Goal: Task Accomplishment & Management: Complete application form

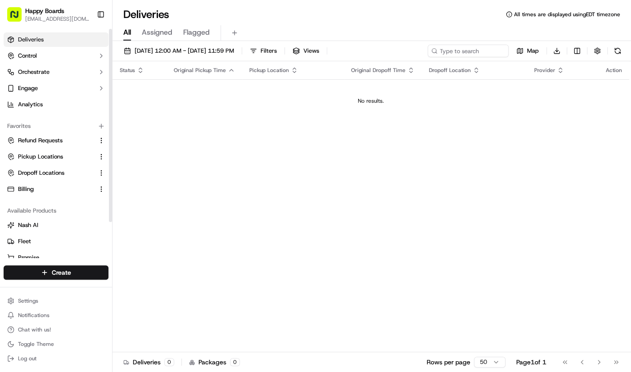
click at [87, 270] on html "Happy Boards [EMAIL_ADDRESS][DOMAIN_NAME] Toggle Sidebar Deliveries Control Orc…" at bounding box center [315, 186] width 631 height 372
click at [143, 288] on link "Delivery" at bounding box center [163, 289] width 100 height 16
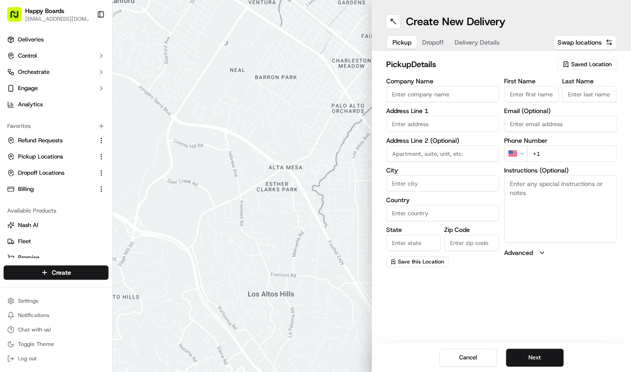
click at [578, 60] on div "Saved Location" at bounding box center [586, 64] width 59 height 11
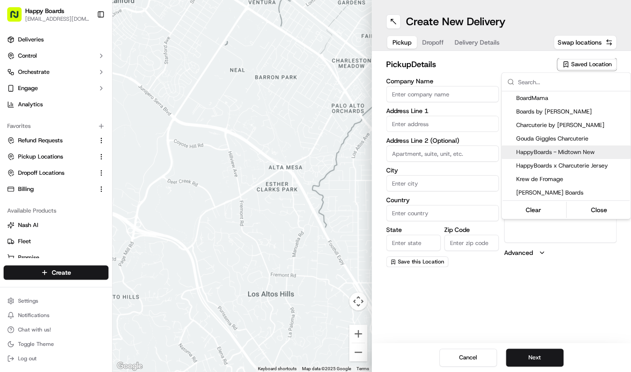
click at [580, 149] on span "HappyBoards - Midtown New" at bounding box center [571, 152] width 111 height 8
type input "HappyBoards - Midtown New"
type input "[STREET_ADDRESS]"
type input "[US_STATE]"
type input "US"
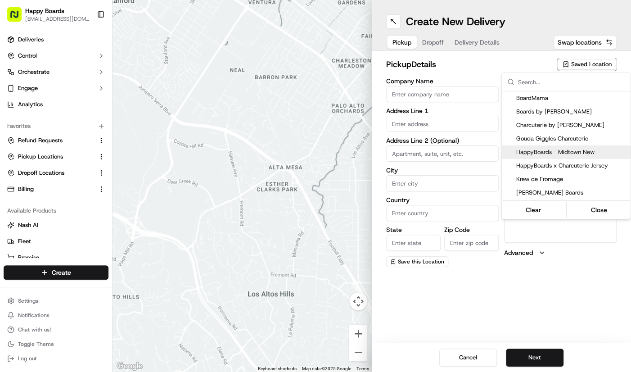
type input "NY"
type input "10001"
type input "HappyBoards"
type input "LLC"
type input "[EMAIL_ADDRESS][DOMAIN_NAME]"
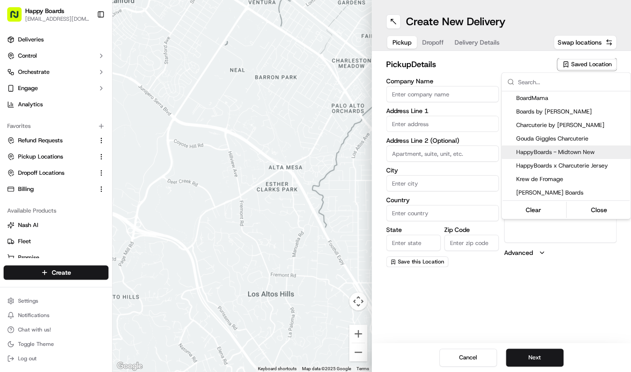
type input "[PHONE_NUMBER]"
type textarea "Enter the hotel lobby and proceed to “Carne Restaurant”. HappyBoards staff memb…"
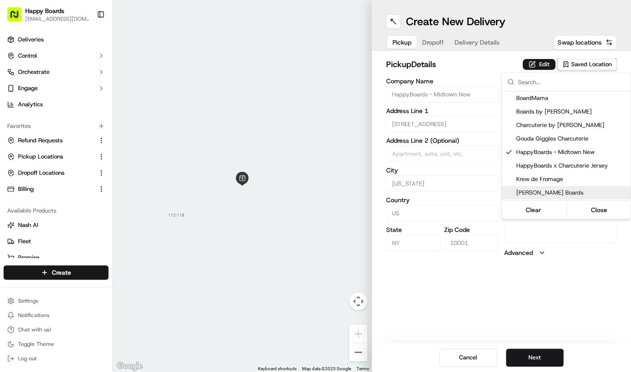
click at [538, 356] on html "Happy Boards [EMAIL_ADDRESS][DOMAIN_NAME] Toggle Sidebar Deliveries Control Orc…" at bounding box center [315, 186] width 631 height 372
click at [542, 355] on button "Next" at bounding box center [535, 357] width 58 height 18
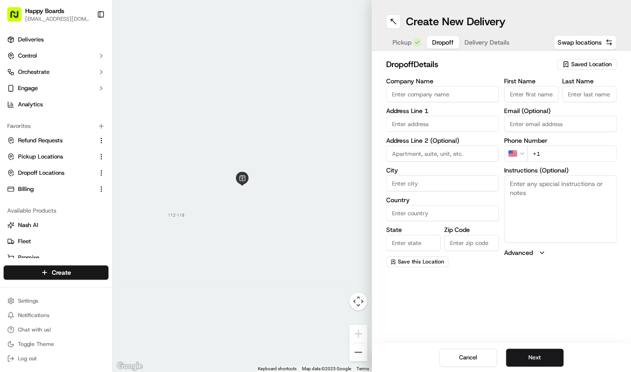
drag, startPoint x: 599, startPoint y: 138, endPoint x: 599, endPoint y: 155, distance: 16.7
click at [599, 138] on label "Phone Number" at bounding box center [560, 140] width 113 height 6
click at [598, 159] on input "+1" at bounding box center [572, 153] width 90 height 16
paste input "[PHONE_NUMBER]"
type input "[PHONE_NUMBER]"
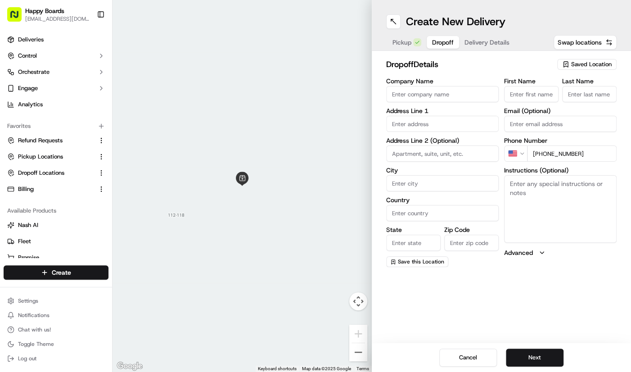
click at [571, 122] on input "Email (Optional)" at bounding box center [560, 124] width 113 height 16
click at [474, 88] on input "Company Name" at bounding box center [442, 94] width 113 height 16
paste input "[PERSON_NAME]"
type input "[PERSON_NAME]"
click at [536, 93] on input "First Name" at bounding box center [531, 94] width 54 height 16
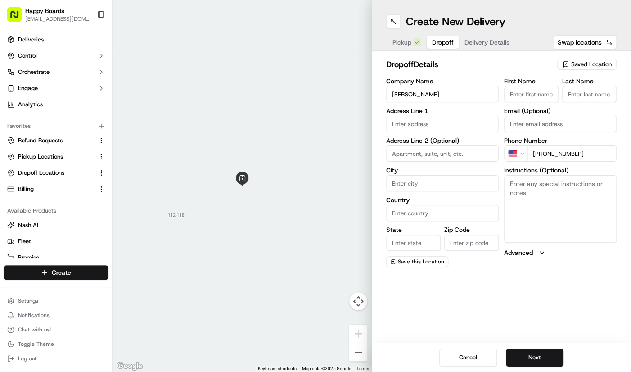
paste input "[PERSON_NAME]"
click at [544, 95] on input "[PERSON_NAME]" at bounding box center [531, 94] width 54 height 16
type input "[PERSON_NAME]"
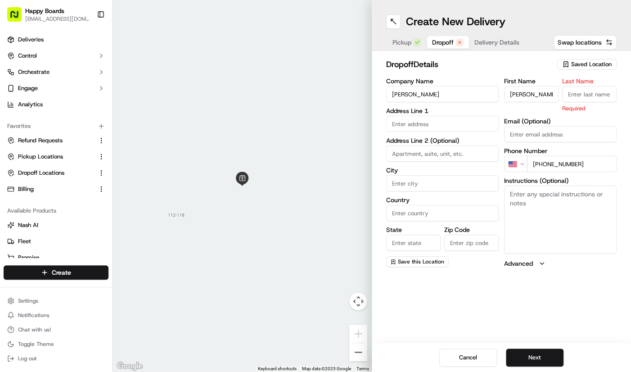
drag, startPoint x: 576, startPoint y: 95, endPoint x: 549, endPoint y: 114, distance: 32.6
click at [576, 95] on input "Last Name" at bounding box center [589, 94] width 54 height 16
paste input "[PERSON_NAME]"
type input "[PERSON_NAME]"
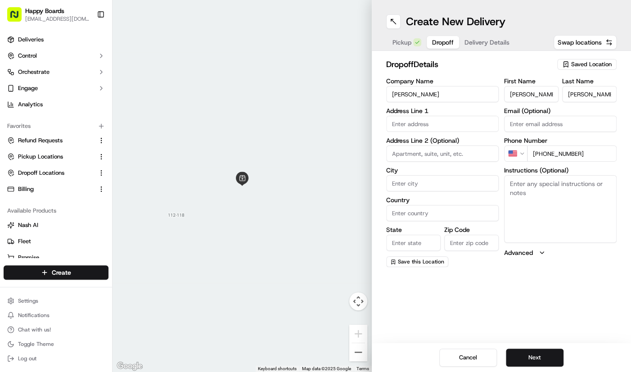
drag, startPoint x: 576, startPoint y: 215, endPoint x: 391, endPoint y: 121, distance: 206.9
click at [576, 215] on textarea "Instructions (Optional)" at bounding box center [560, 209] width 113 height 68
click at [391, 121] on input "text" at bounding box center [442, 124] width 113 height 16
paste input "[STREET_ADDRESS][US_STATE][US_STATE][US_STATE]"
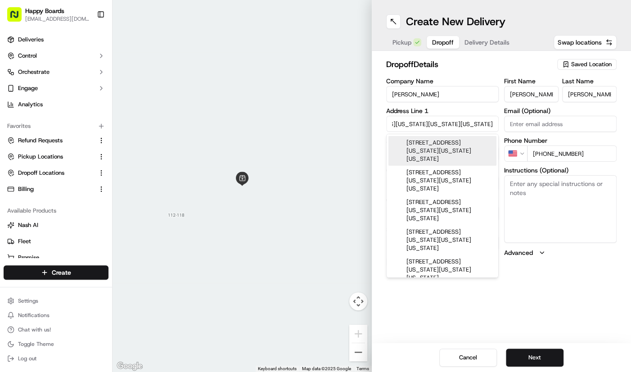
click at [455, 153] on div "[STREET_ADDRESS][US_STATE][US_STATE][US_STATE]" at bounding box center [442, 151] width 108 height 30
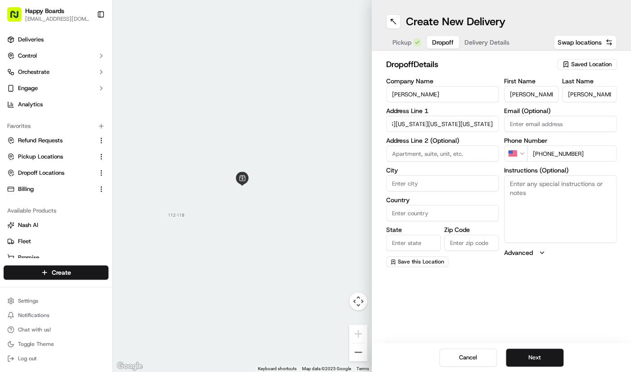
type input "[STREET_ADDRESS][US_STATE][US_STATE]"
type input "[US_STATE]"
type input "[GEOGRAPHIC_DATA]"
type input "NY"
type input "10011"
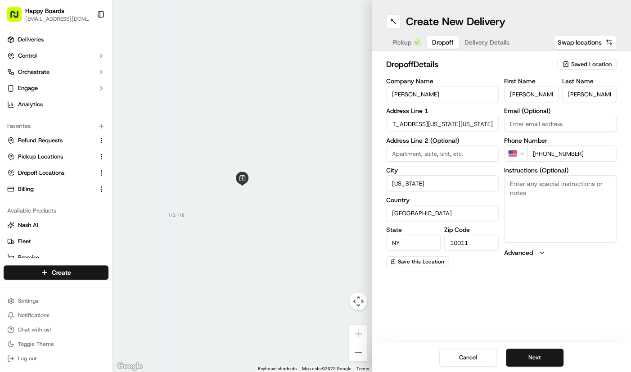
type input "[STREET_ADDRESS][US_STATE]"
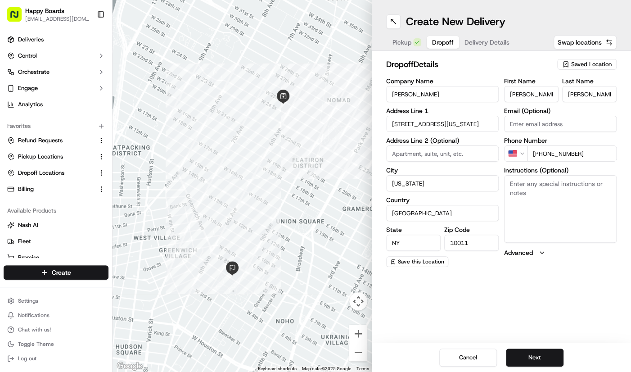
drag, startPoint x: 421, startPoint y: 321, endPoint x: 436, endPoint y: 293, distance: 32.2
click at [421, 321] on div "Create New Delivery Pickup Dropoff Delivery Details Swap locations dropoff Deta…" at bounding box center [501, 186] width 259 height 372
click at [543, 201] on textarea "Instructions (Optional)" at bounding box center [560, 209] width 113 height 68
click at [589, 190] on textarea "Please call upon arrival." at bounding box center [560, 209] width 113 height 68
paste textarea "Por favor llamar a su llegada."
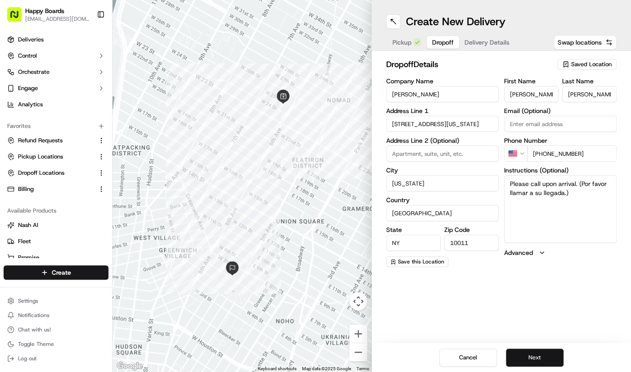
type textarea "Please call upon arrival. (Por favor llamar a su llegada.)"
click at [535, 354] on button "Next" at bounding box center [535, 357] width 58 height 18
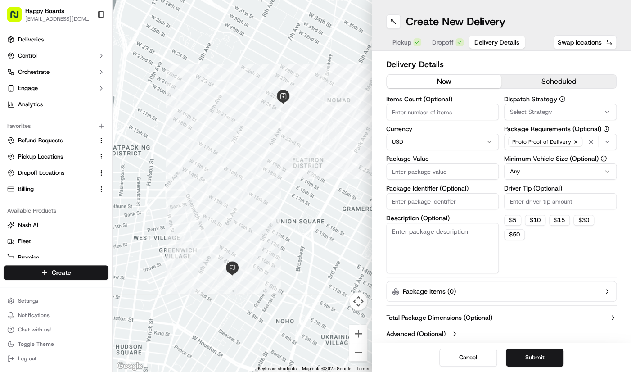
click at [454, 117] on input "Items Count (Optional)" at bounding box center [442, 112] width 113 height 16
type input "1"
click at [525, 167] on html "Happy Boards [EMAIL_ADDRESS][DOMAIN_NAME] Toggle Sidebar Deliveries Control Orc…" at bounding box center [315, 186] width 631 height 372
click at [589, 198] on input "Driver Tip (Optional)" at bounding box center [560, 201] width 113 height 16
click at [441, 170] on input "Package Value" at bounding box center [442, 171] width 113 height 16
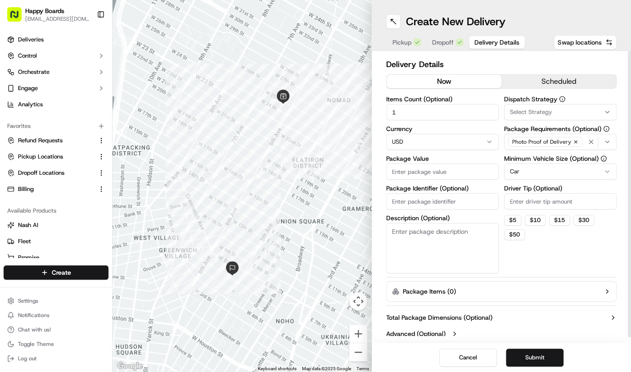
paste input "310.00"
type input "310.00"
click at [546, 207] on input "Driver Tip (Optional)" at bounding box center [560, 201] width 113 height 16
type input "5"
click at [416, 240] on textarea "Description (Optional)" at bounding box center [442, 248] width 113 height 50
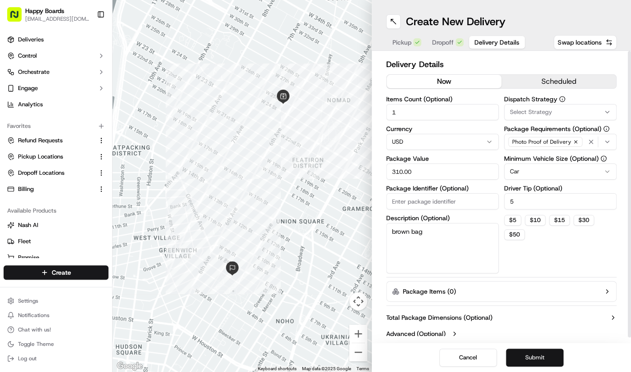
type textarea "brown bag"
click at [554, 362] on button "Submit" at bounding box center [535, 357] width 58 height 18
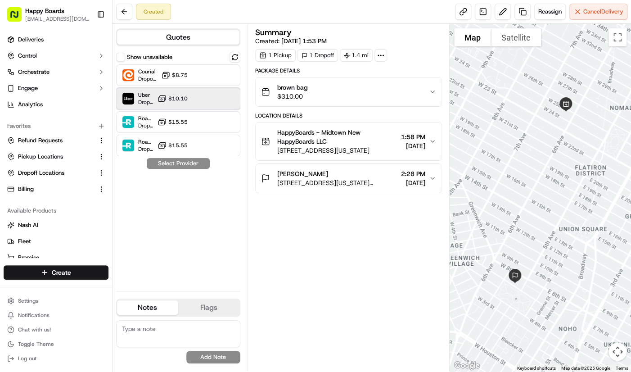
click at [216, 101] on div at bounding box center [212, 98] width 11 height 11
click at [171, 164] on button "Assign Provider" at bounding box center [178, 163] width 64 height 11
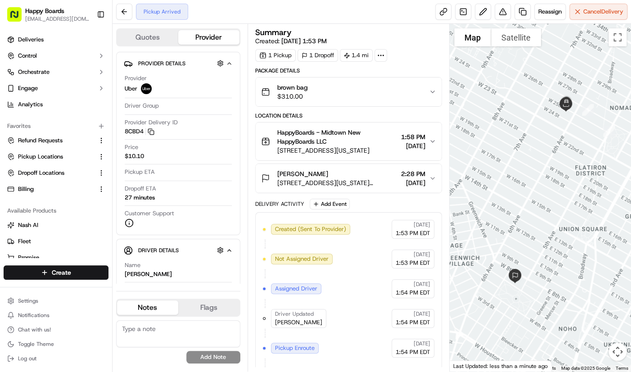
click at [587, 148] on div at bounding box center [540, 197] width 181 height 347
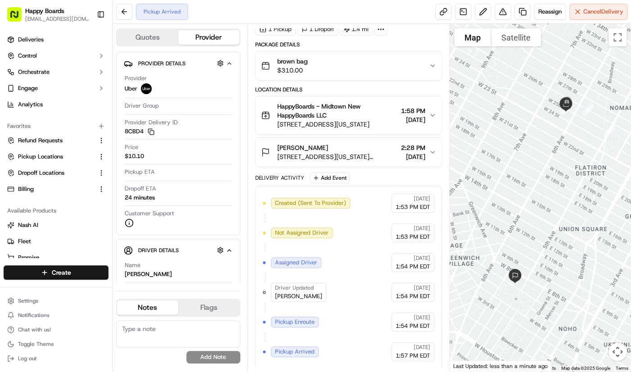
click at [581, 63] on div at bounding box center [540, 197] width 181 height 347
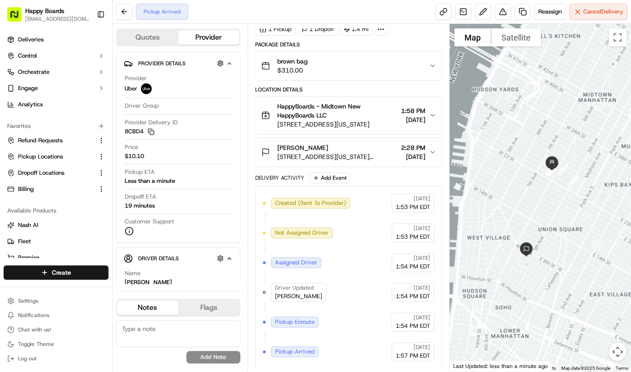
click at [582, 72] on div at bounding box center [540, 197] width 181 height 347
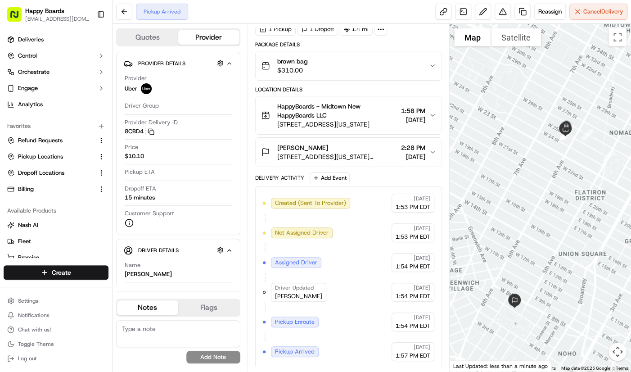
click at [610, 199] on div at bounding box center [540, 197] width 181 height 347
click at [590, 46] on div at bounding box center [540, 197] width 181 height 347
click at [565, 71] on div at bounding box center [540, 197] width 181 height 347
click at [583, 43] on div at bounding box center [540, 197] width 181 height 347
click at [573, 167] on div at bounding box center [540, 197] width 181 height 347
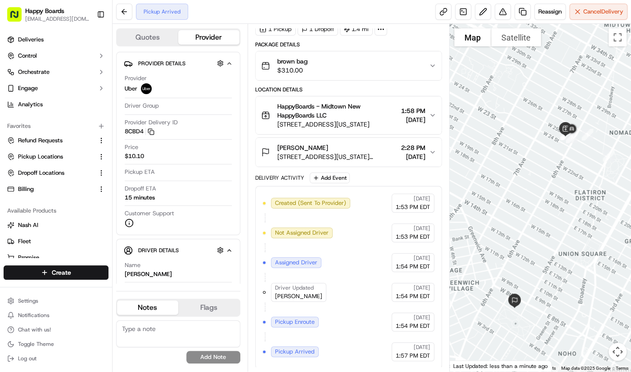
click at [576, 76] on div at bounding box center [540, 197] width 181 height 347
click at [65, 332] on button "Chat with us!" at bounding box center [56, 329] width 105 height 13
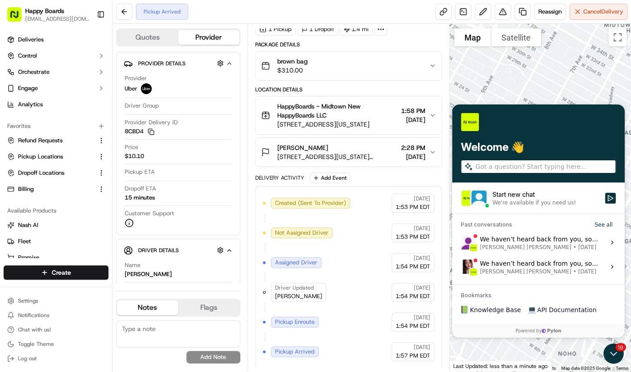
click at [600, 192] on label "Start new chat We're available if you need us!" at bounding box center [538, 197] width 173 height 31
click at [605, 192] on button "Start new chat We're available if you need us!" at bounding box center [610, 197] width 11 height 11
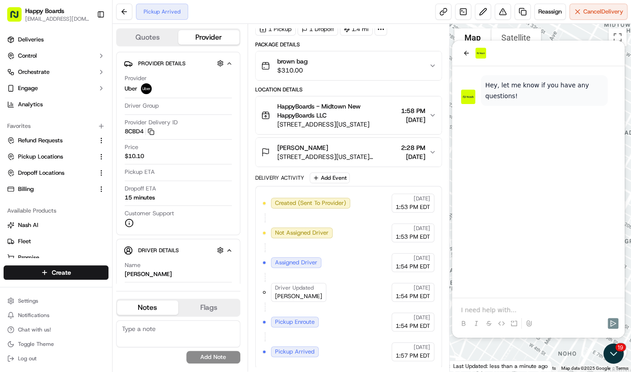
click at [551, 305] on p at bounding box center [538, 309] width 155 height 9
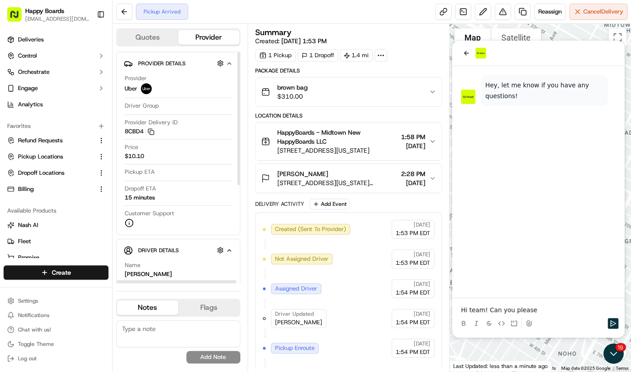
scroll to position [171, 0]
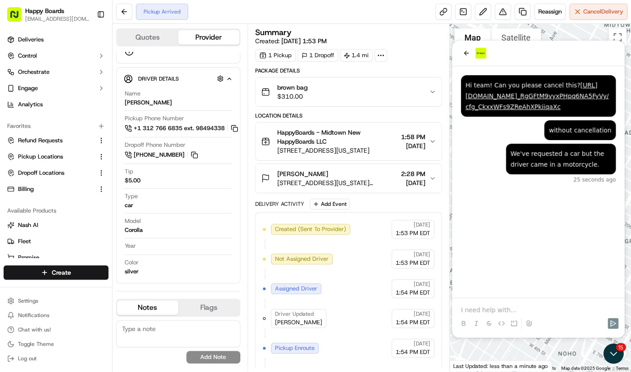
click at [586, 266] on div "We've requested a car but the driver came in a motorcycle. 25 seconds ago witho…" at bounding box center [538, 181] width 173 height 231
click at [573, 304] on div at bounding box center [538, 315] width 166 height 34
click at [574, 313] on p at bounding box center [538, 309] width 155 height 9
click at [617, 226] on div "nevermind just now We've requested a car but the driver came in a motorcycle. w…" at bounding box center [538, 181] width 173 height 231
click at [578, 311] on p at bounding box center [538, 309] width 155 height 9
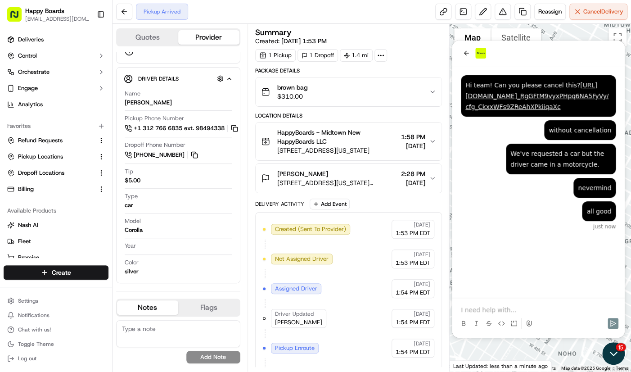
drag, startPoint x: 618, startPoint y: 354, endPoint x: 1199, endPoint y: 681, distance: 666.4
click at [618, 353] on icon "Open customer support" at bounding box center [613, 353] width 23 height 23
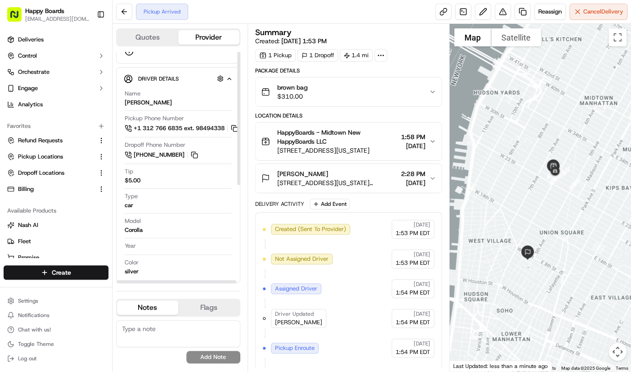
scroll to position [0, 0]
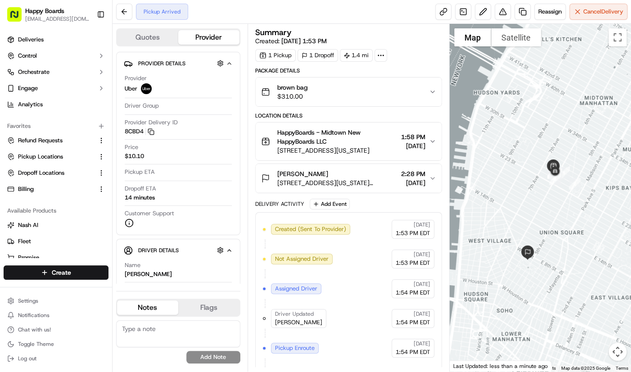
drag, startPoint x: 600, startPoint y: 141, endPoint x: 589, endPoint y: 162, distance: 24.6
click at [600, 141] on div at bounding box center [540, 197] width 181 height 347
drag, startPoint x: 611, startPoint y: 134, endPoint x: 606, endPoint y: 139, distance: 7.6
click at [611, 134] on div at bounding box center [540, 197] width 181 height 347
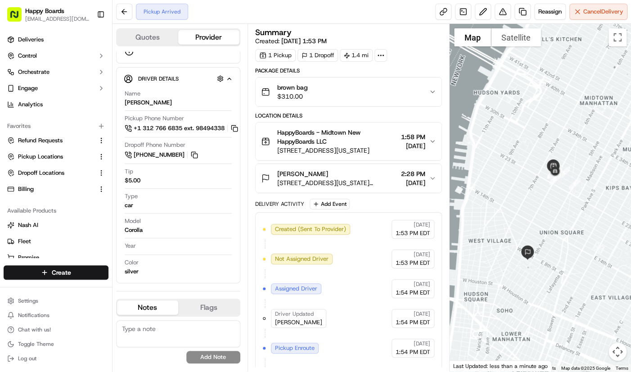
scroll to position [18, 0]
click at [585, 146] on div at bounding box center [540, 197] width 181 height 347
click at [575, 63] on div at bounding box center [540, 197] width 181 height 347
drag, startPoint x: 572, startPoint y: 131, endPoint x: 554, endPoint y: 123, distance: 20.2
click at [572, 131] on div at bounding box center [540, 197] width 181 height 347
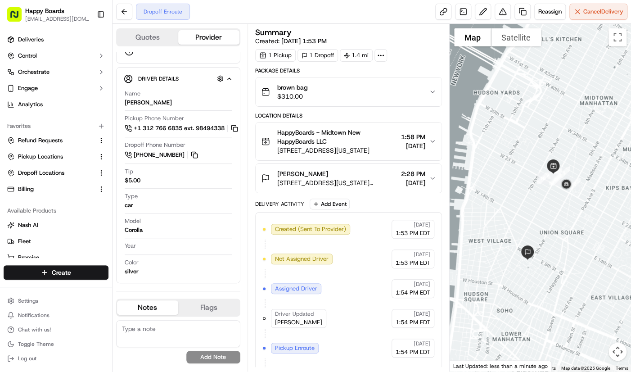
scroll to position [42, 0]
click at [64, 332] on button "Chat with us!" at bounding box center [56, 329] width 105 height 13
click at [48, 329] on span "Chat with us!" at bounding box center [34, 329] width 33 height 7
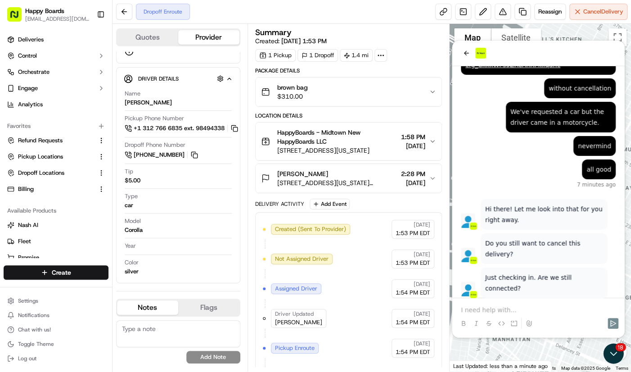
click at [535, 310] on p at bounding box center [538, 309] width 155 height 9
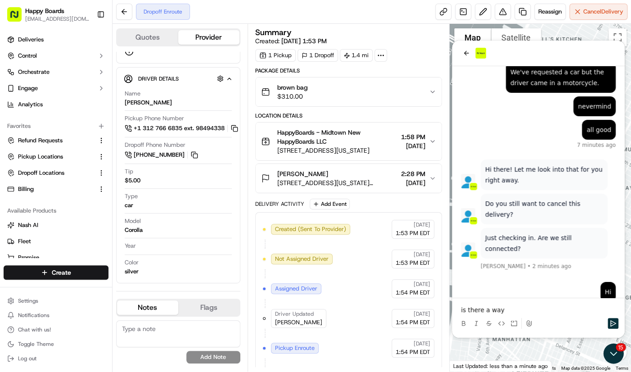
click at [573, 299] on div "is there a way" at bounding box center [538, 315] width 166 height 34
click at [574, 305] on p "is there a way" at bounding box center [538, 309] width 155 height 9
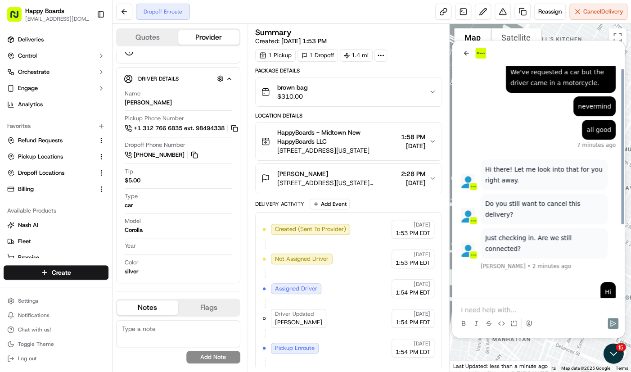
scroll to position [105, 0]
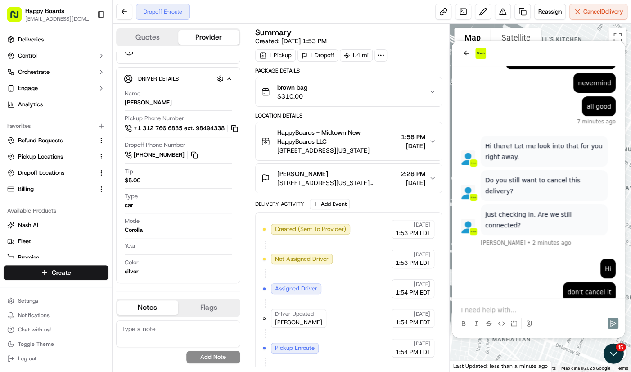
click at [590, 300] on div at bounding box center [538, 315] width 166 height 34
click at [543, 315] on div at bounding box center [538, 323] width 166 height 18
click at [541, 310] on p at bounding box center [538, 309] width 155 height 9
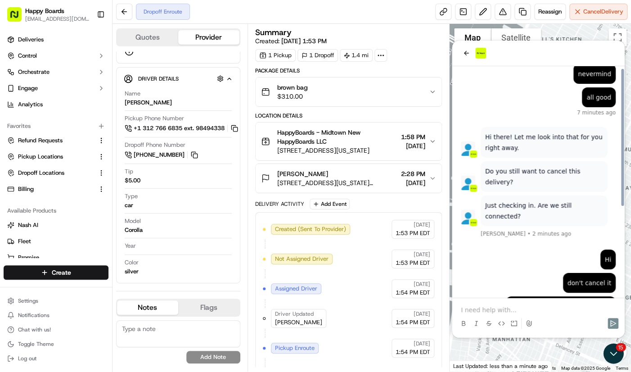
scroll to position [150, 0]
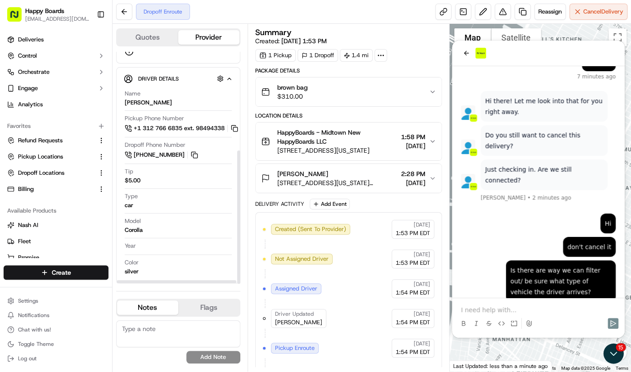
click at [562, 303] on div at bounding box center [538, 315] width 166 height 34
click at [563, 311] on p at bounding box center [538, 309] width 155 height 9
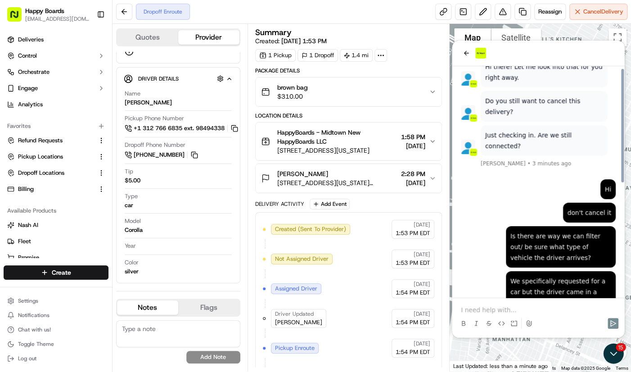
scroll to position [229, 0]
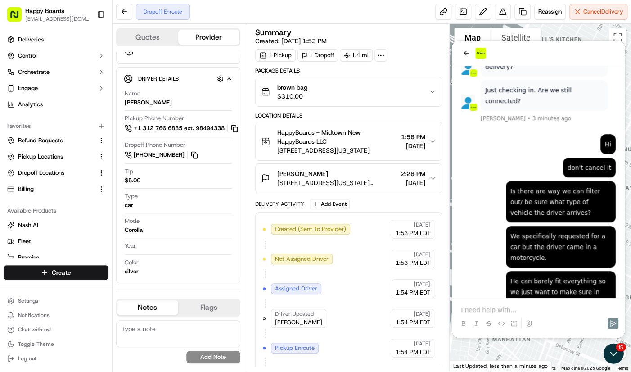
click at [581, 61] on div at bounding box center [538, 54] width 173 height 26
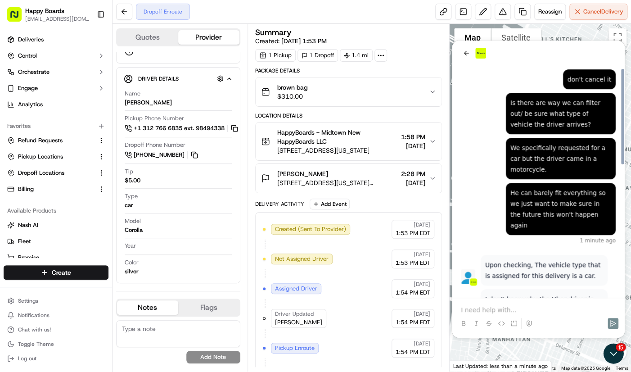
click at [516, 308] on p at bounding box center [538, 309] width 155 height 9
click at [539, 310] on p at bounding box center [538, 309] width 155 height 9
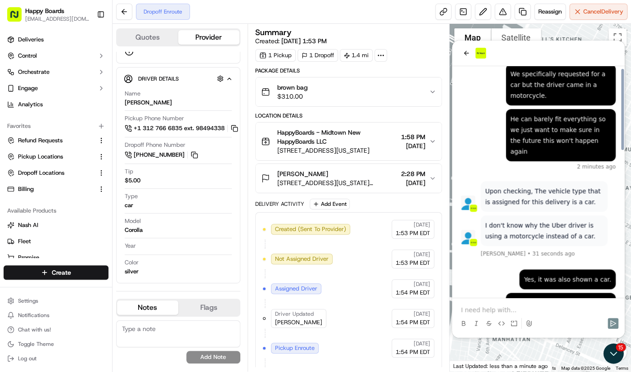
scroll to position [415, 0]
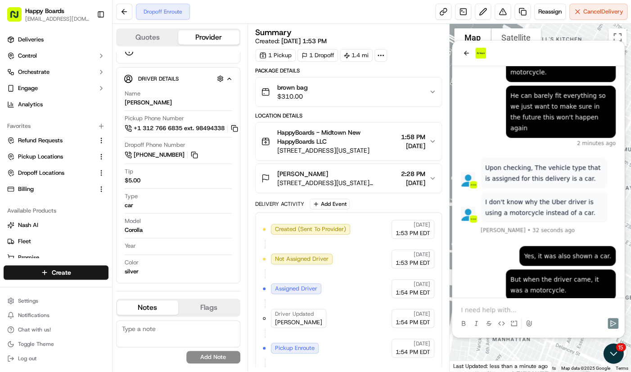
click at [572, 162] on p "Upon checking, The vehicle type that is assigned for this delivery is a car." at bounding box center [544, 173] width 118 height 22
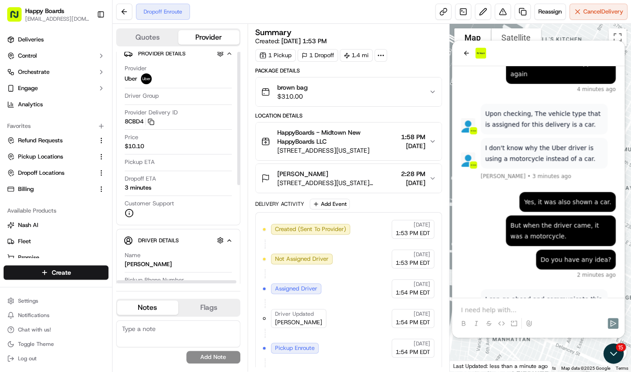
scroll to position [0, 0]
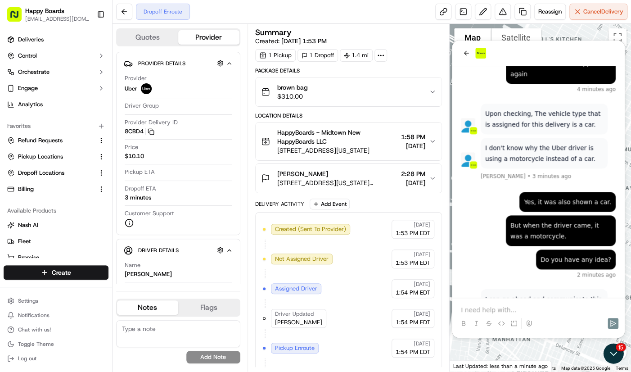
click at [562, 310] on p at bounding box center [538, 309] width 155 height 9
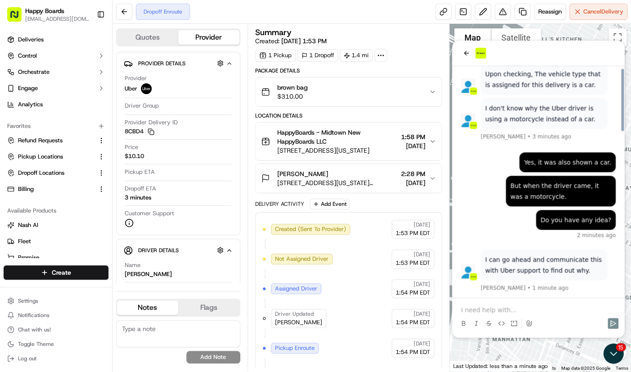
scroll to position [613, 0]
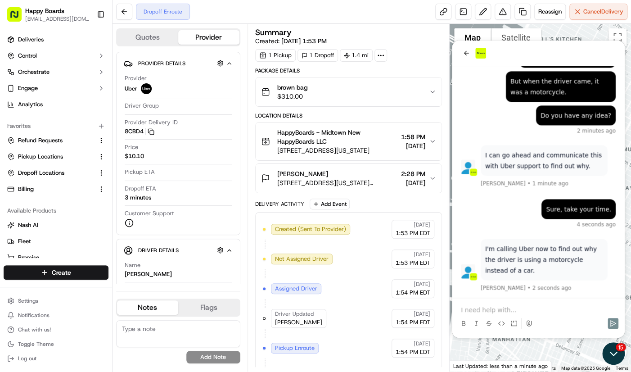
click at [606, 354] on icon "Open customer support" at bounding box center [613, 353] width 23 height 23
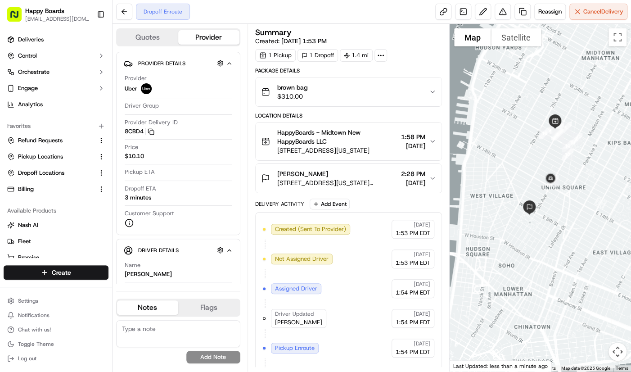
drag, startPoint x: 558, startPoint y: 269, endPoint x: 558, endPoint y: 254, distance: 14.4
click at [558, 254] on div at bounding box center [540, 197] width 181 height 347
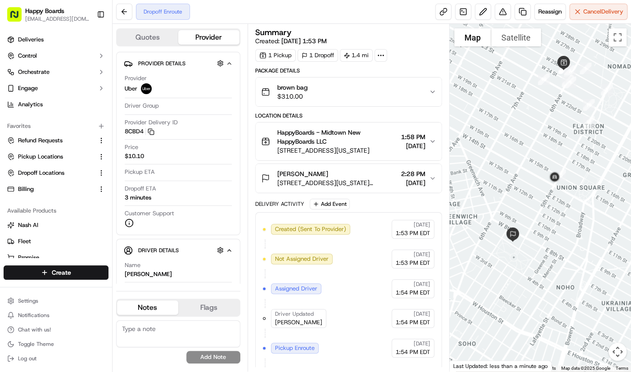
drag, startPoint x: 553, startPoint y: 197, endPoint x: 551, endPoint y: 235, distance: 38.7
click at [551, 235] on div at bounding box center [540, 197] width 181 height 347
click at [41, 330] on span "Chat with us!" at bounding box center [34, 329] width 33 height 7
click at [48, 329] on span "Chat with us!" at bounding box center [34, 329] width 33 height 7
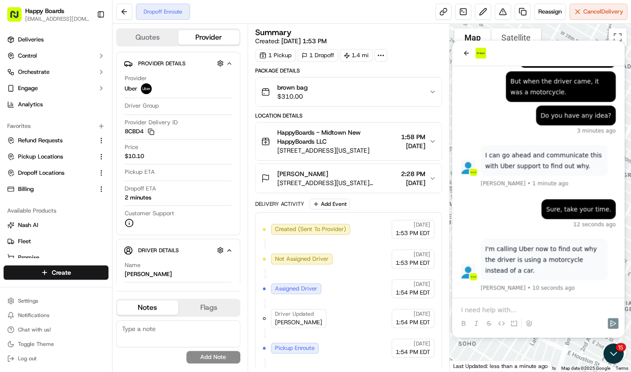
drag, startPoint x: 591, startPoint y: 27, endPoint x: 302, endPoint y: 10, distance: 289.9
click at [591, 27] on div at bounding box center [540, 197] width 181 height 347
click at [583, 48] on div at bounding box center [538, 53] width 155 height 11
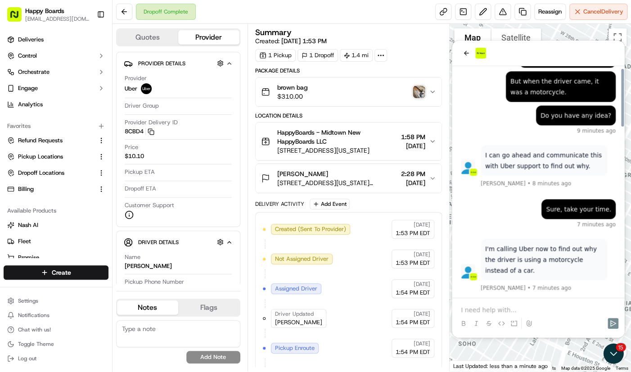
scroll to position [677, 0]
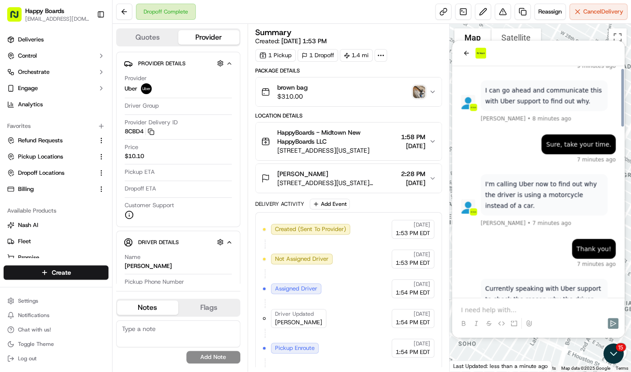
click at [552, 307] on p at bounding box center [538, 309] width 155 height 9
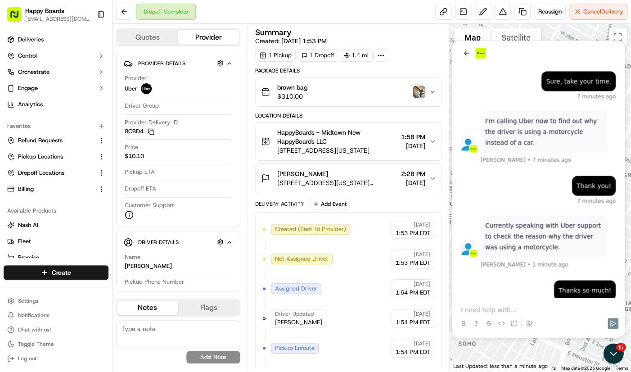
scroll to position [794, 0]
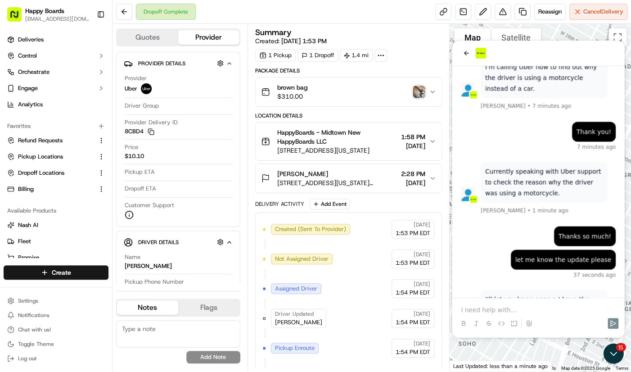
drag, startPoint x: 577, startPoint y: 175, endPoint x: 577, endPoint y: 182, distance: 6.8
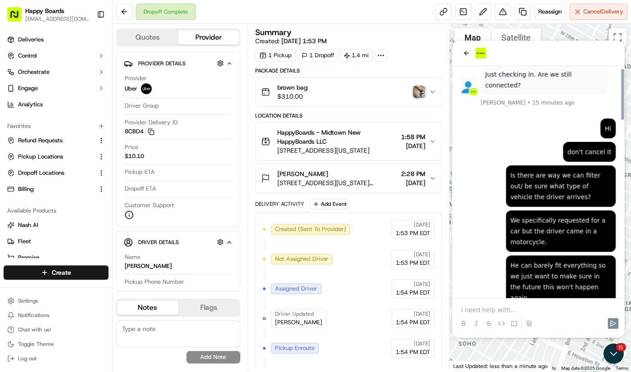
scroll to position [254, 0]
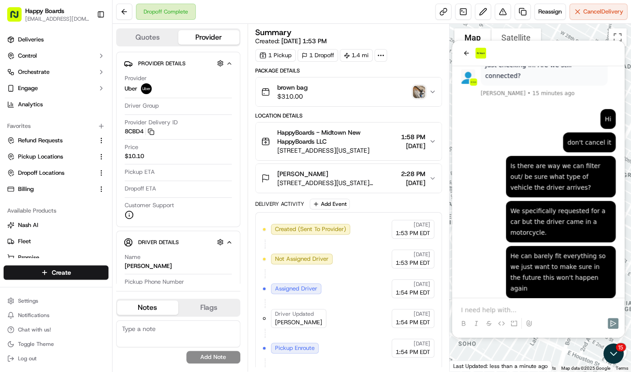
click at [576, 32] on div at bounding box center [540, 197] width 181 height 347
click at [419, 92] on img "button" at bounding box center [419, 92] width 13 height 13
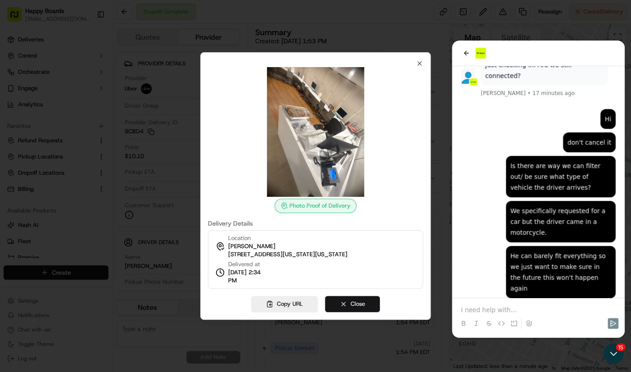
click at [374, 305] on button "Close" at bounding box center [352, 304] width 55 height 16
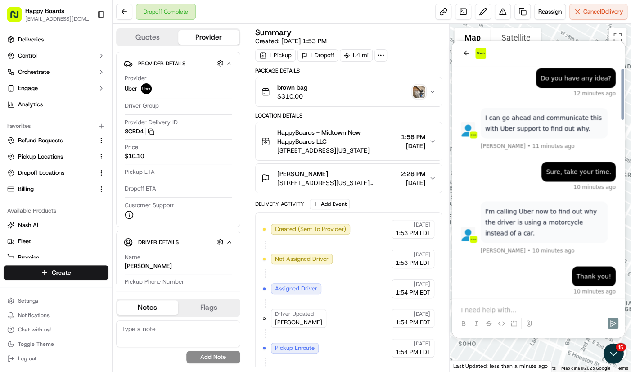
scroll to position [794, 0]
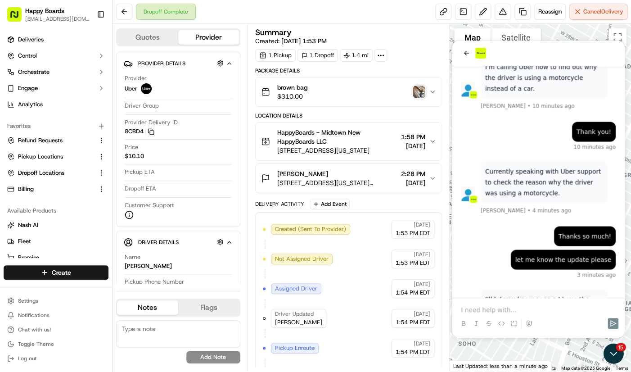
click at [576, 37] on div at bounding box center [540, 197] width 181 height 347
click at [421, 92] on img "button" at bounding box center [419, 92] width 13 height 13
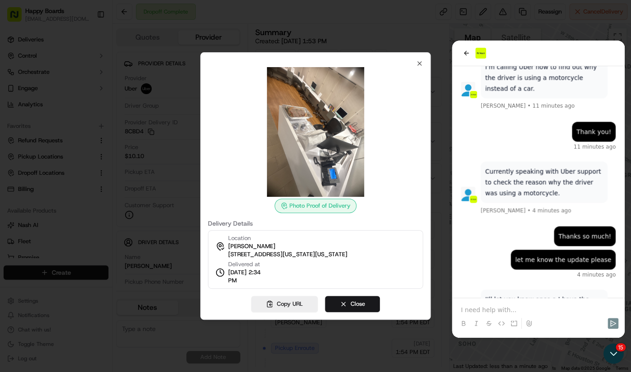
click at [595, 53] on div at bounding box center [315, 186] width 631 height 372
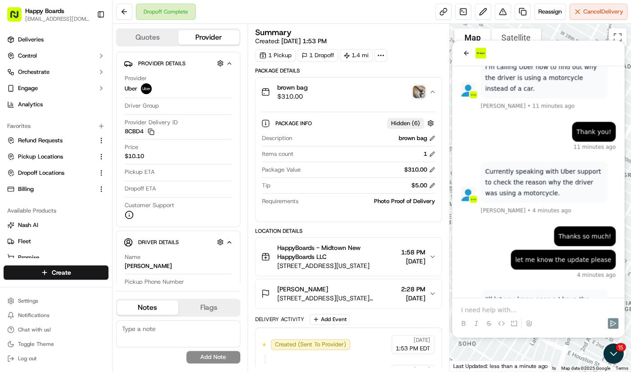
click at [536, 311] on p at bounding box center [538, 309] width 155 height 9
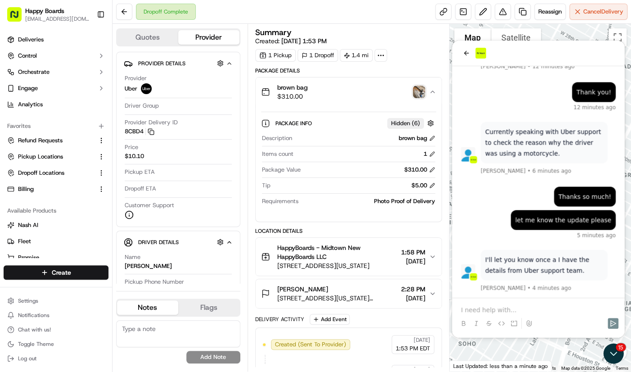
drag, startPoint x: 576, startPoint y: 247, endPoint x: 574, endPoint y: 254, distance: 7.4
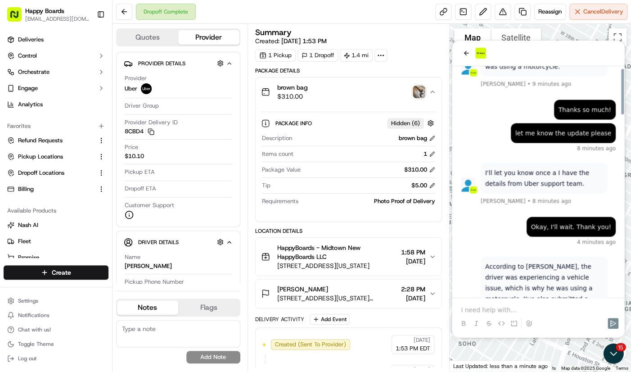
click at [586, 36] on div at bounding box center [540, 197] width 181 height 347
click at [555, 309] on p at bounding box center [538, 309] width 155 height 9
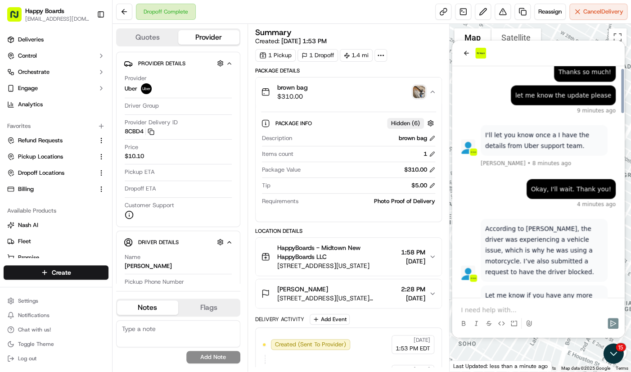
click at [541, 305] on p at bounding box center [538, 309] width 155 height 9
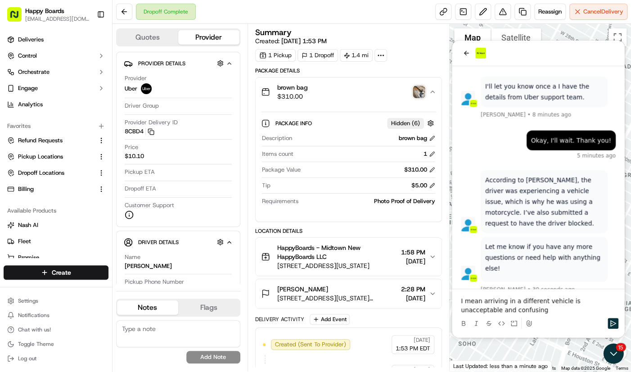
scroll to position [1032, 0]
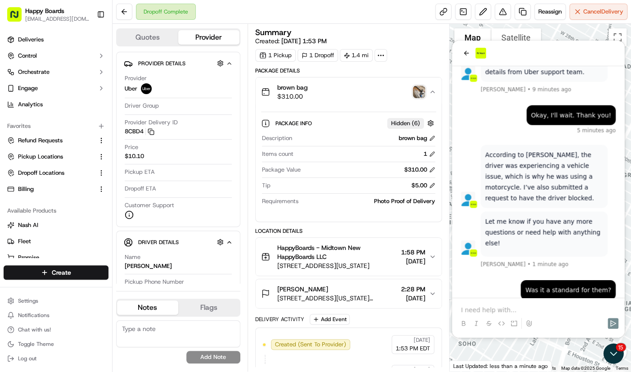
click at [599, 248] on p at bounding box center [544, 250] width 118 height 4
click at [572, 216] on p "Let me know if you have any more questions or need help with anything else!" at bounding box center [544, 232] width 118 height 32
drag, startPoint x: 600, startPoint y: 31, endPoint x: 509, endPoint y: 38, distance: 91.6
click at [600, 31] on div at bounding box center [540, 197] width 181 height 347
click at [418, 92] on img "button" at bounding box center [419, 92] width 13 height 13
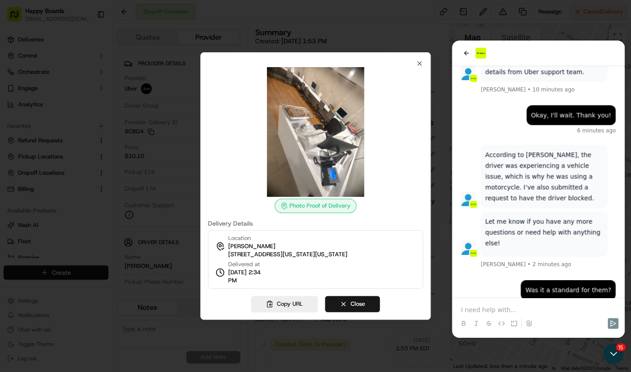
scroll to position [1108, 0]
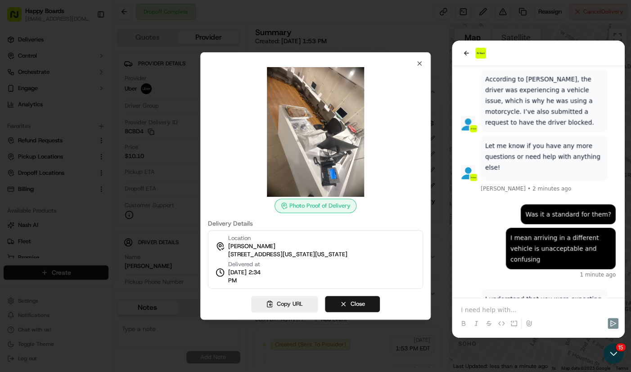
click at [606, 254] on div at bounding box center [315, 186] width 631 height 372
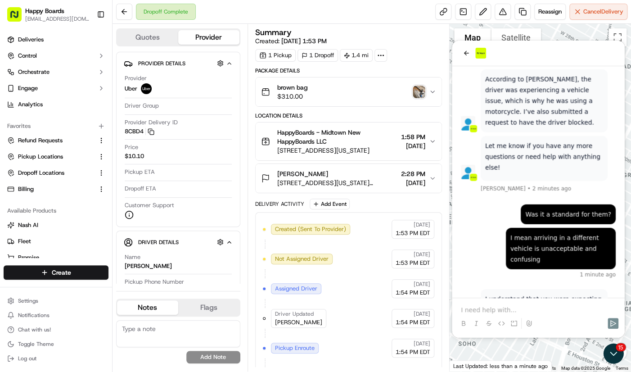
click at [565, 302] on div at bounding box center [538, 315] width 166 height 34
click at [565, 307] on p at bounding box center [538, 309] width 155 height 9
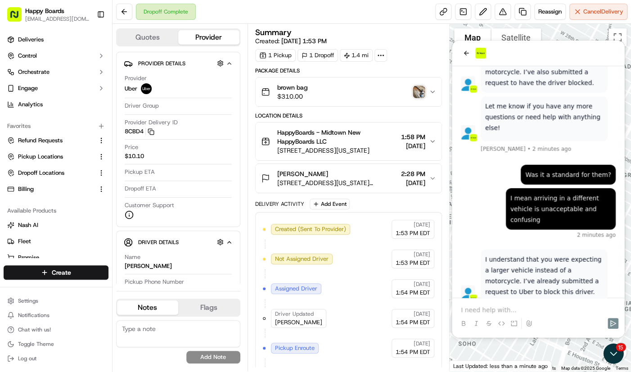
click at [581, 254] on p "I understand that you were expecting a larger vehicle instead of a motorcycle. …" at bounding box center [544, 275] width 118 height 43
click at [601, 254] on p "I understand that you were expecting a larger vehicle instead of a motorcycle. …" at bounding box center [544, 275] width 118 height 43
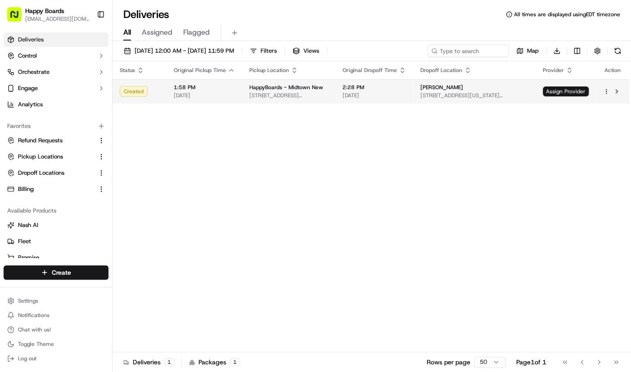
click at [260, 96] on span "[STREET_ADDRESS][US_STATE]" at bounding box center [288, 95] width 79 height 7
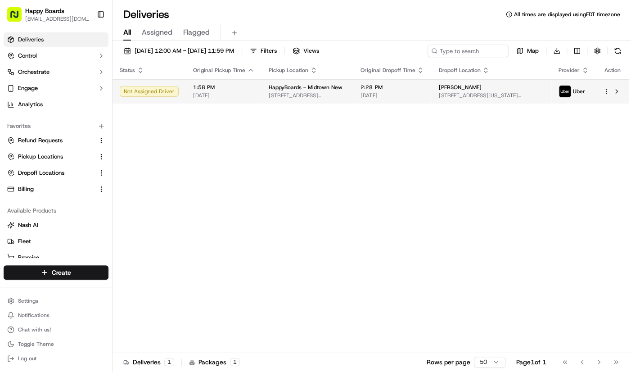
click at [255, 103] on td "1:58 PM 09/15/2025" at bounding box center [224, 91] width 76 height 24
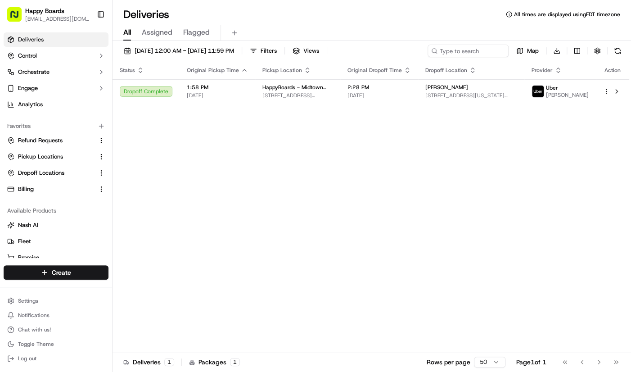
drag, startPoint x: 599, startPoint y: 213, endPoint x: 424, endPoint y: 202, distance: 175.0
click at [599, 213] on div "Status Original Pickup Time Pickup Location Original Dropoff Time Dropoff Locat…" at bounding box center [371, 206] width 517 height 291
